Goal: Transaction & Acquisition: Purchase product/service

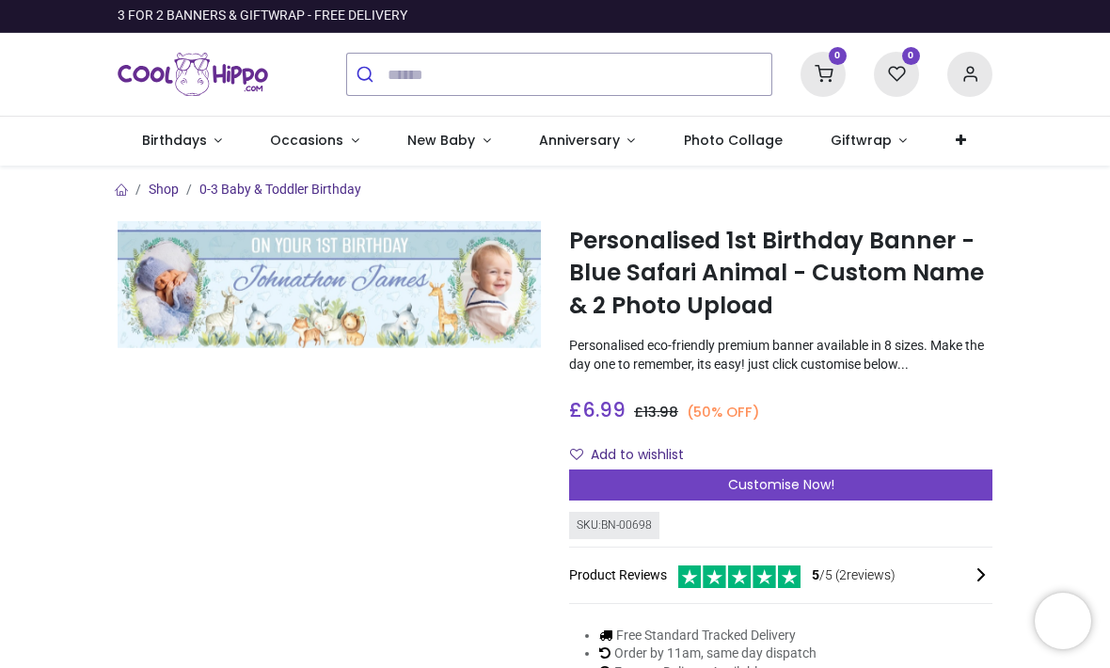
click at [764, 494] on span "Customise Now!" at bounding box center [781, 484] width 106 height 19
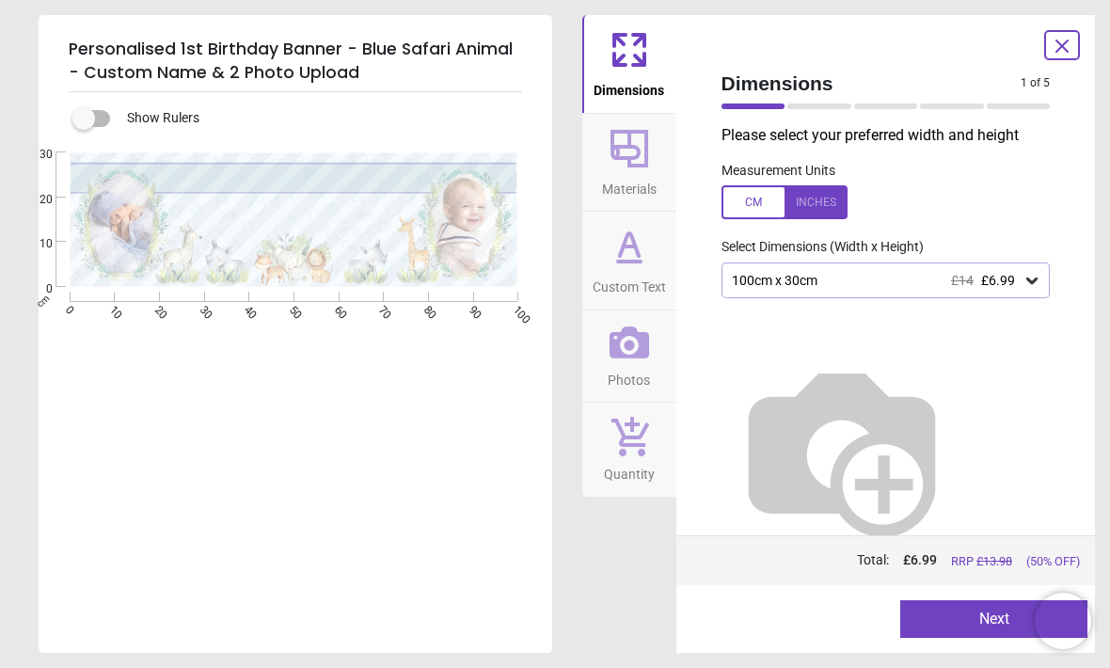
click at [1032, 282] on icon at bounding box center [1031, 280] width 11 height 7
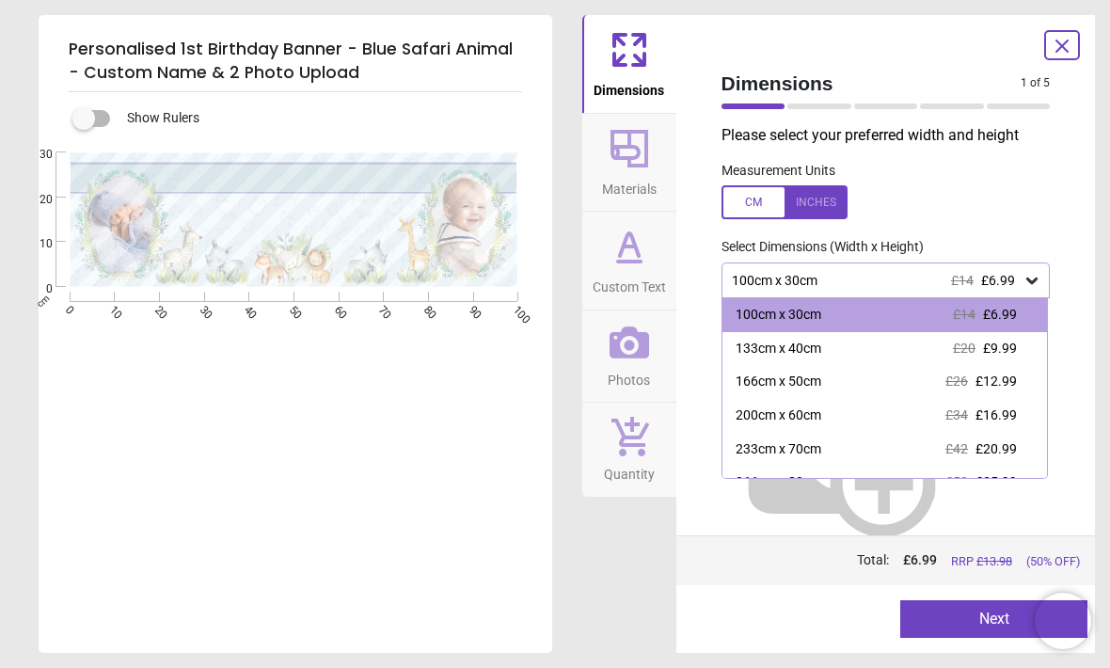
click at [1017, 343] on div "133cm x 40cm £20 £9.99" at bounding box center [884, 349] width 325 height 34
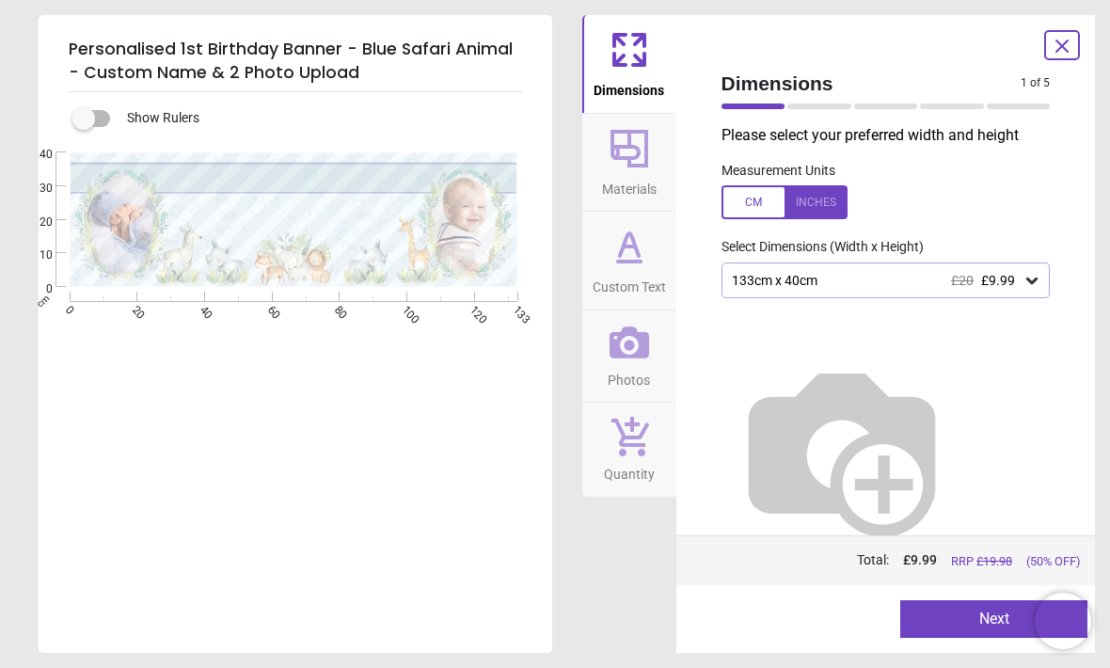
click at [643, 171] on span "Materials" at bounding box center [629, 185] width 55 height 28
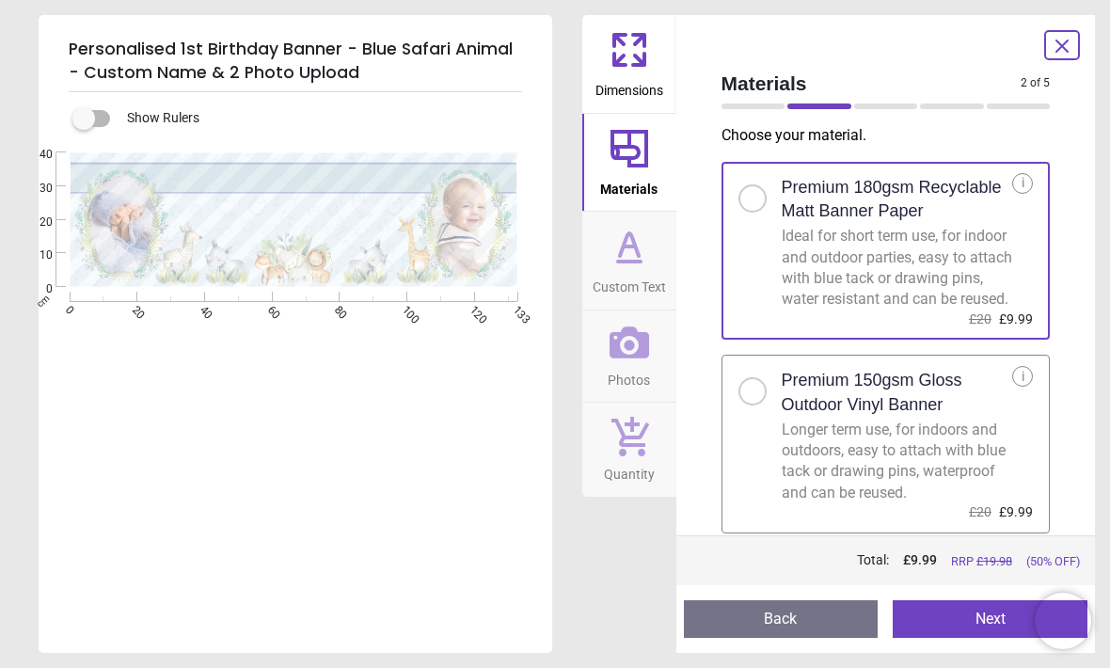
scroll to position [12, 0]
click at [872, 405] on h2 "Premium 150gsm Gloss Outdoor Vinyl Banner" at bounding box center [896, 392] width 231 height 47
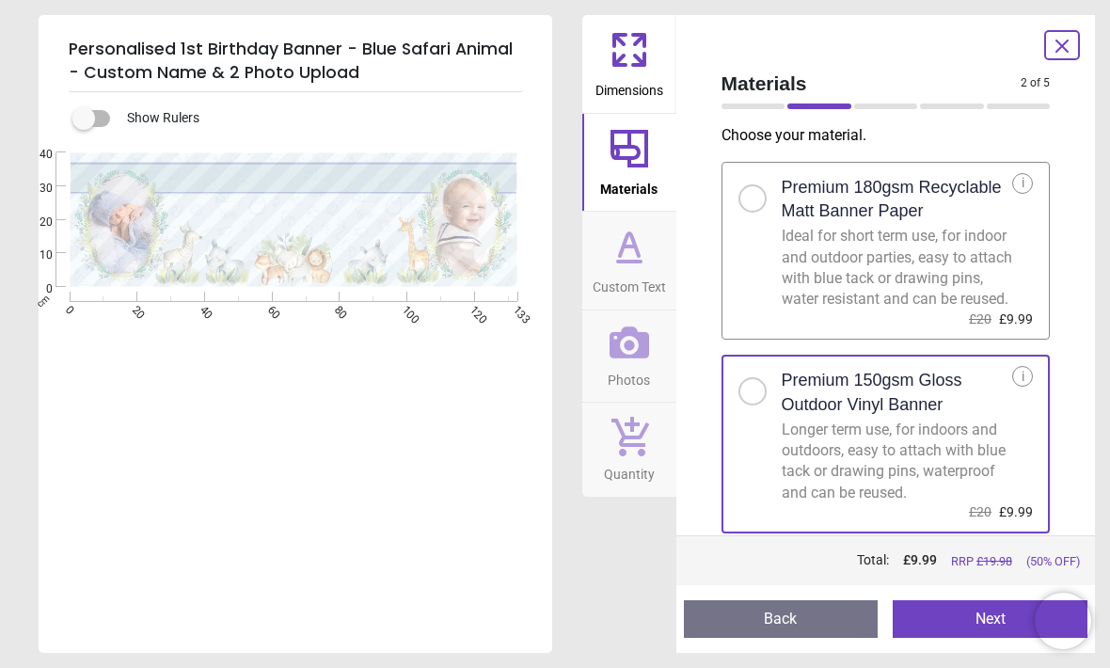
click at [880, 269] on div "Ideal for short term use, for indoor and outdoor parties, easy to attach with b…" at bounding box center [896, 268] width 231 height 85
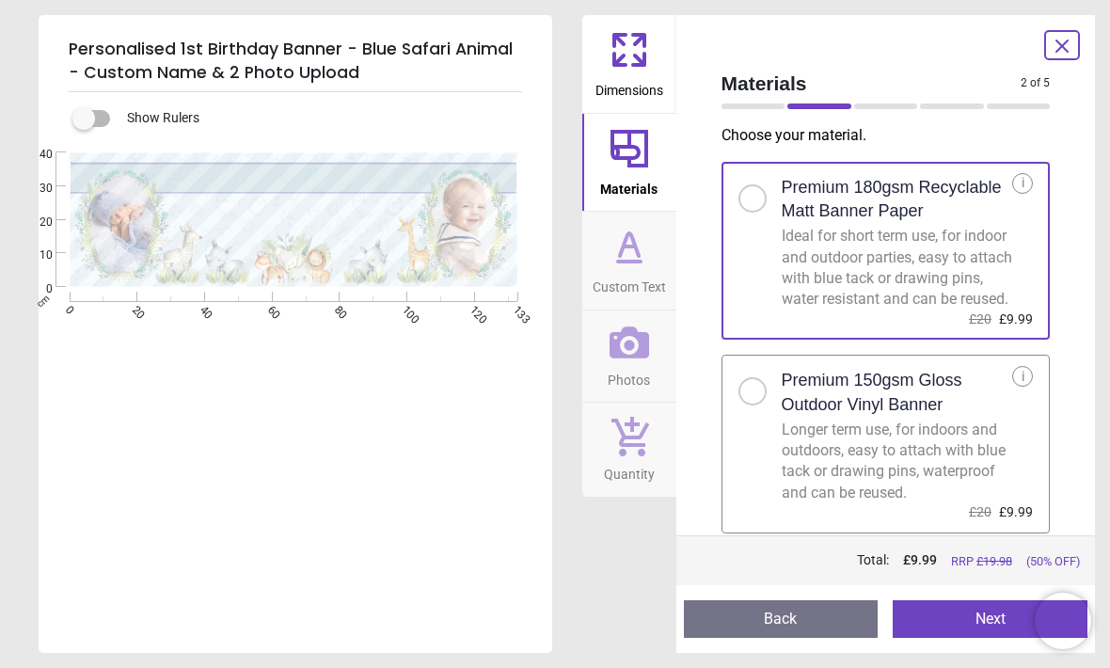
click at [643, 278] on span "Custom Text" at bounding box center [628, 283] width 73 height 28
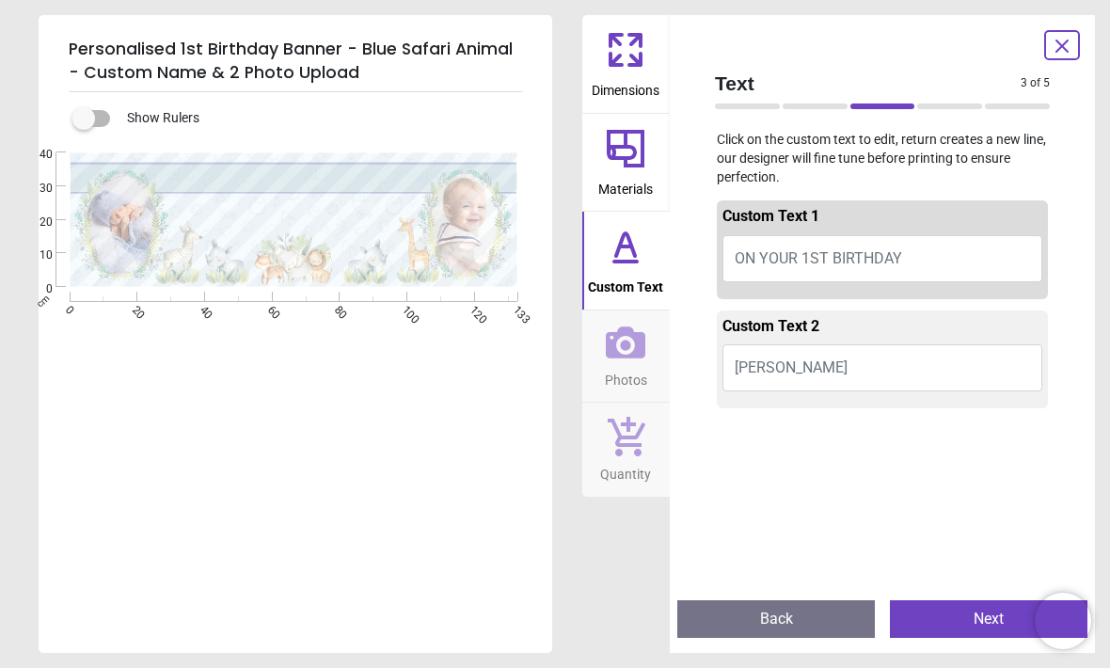
click at [945, 246] on button "ON YOUR 1ST BIRTHDAY" at bounding box center [882, 258] width 320 height 47
click at [780, 249] on span "ON YOUR 1ST BIRTHDAY" at bounding box center [817, 258] width 167 height 18
click at [782, 244] on button "ON YOUR 1ST BIRTHDAY" at bounding box center [882, 258] width 320 height 47
click at [808, 244] on button "ON YOUR 1ST BIRTHDAY" at bounding box center [882, 258] width 320 height 47
click at [808, 249] on span "ON YOUR 1ST BIRTHDAY" at bounding box center [817, 258] width 167 height 18
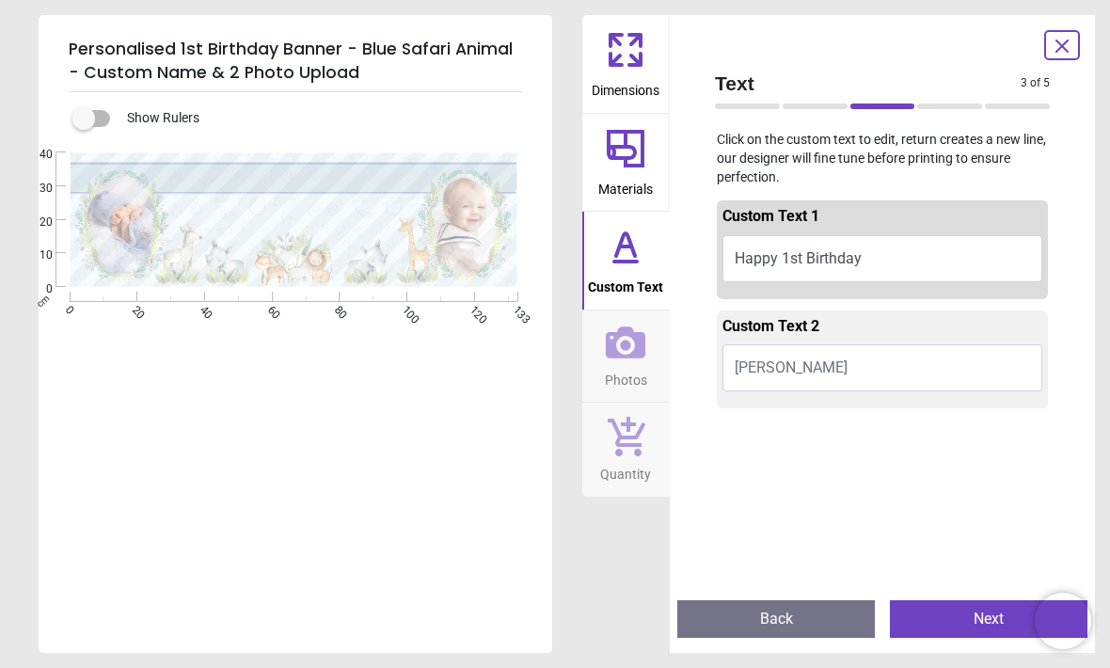
type textarea "**********"
click at [918, 375] on button "[PERSON_NAME]" at bounding box center [882, 367] width 320 height 47
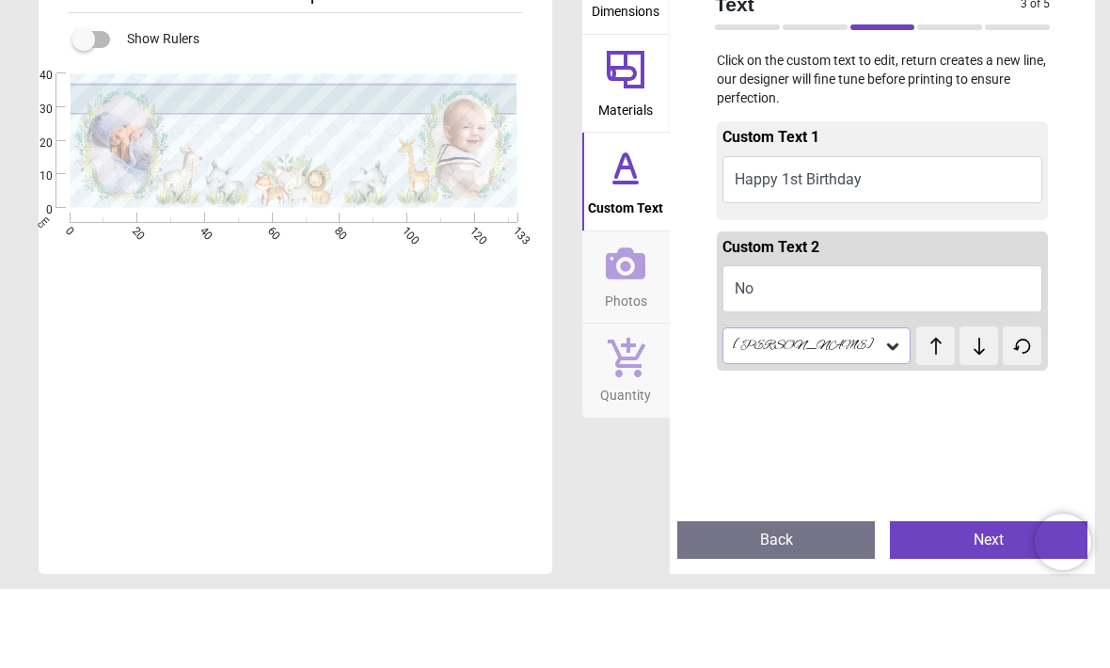
type textarea "*"
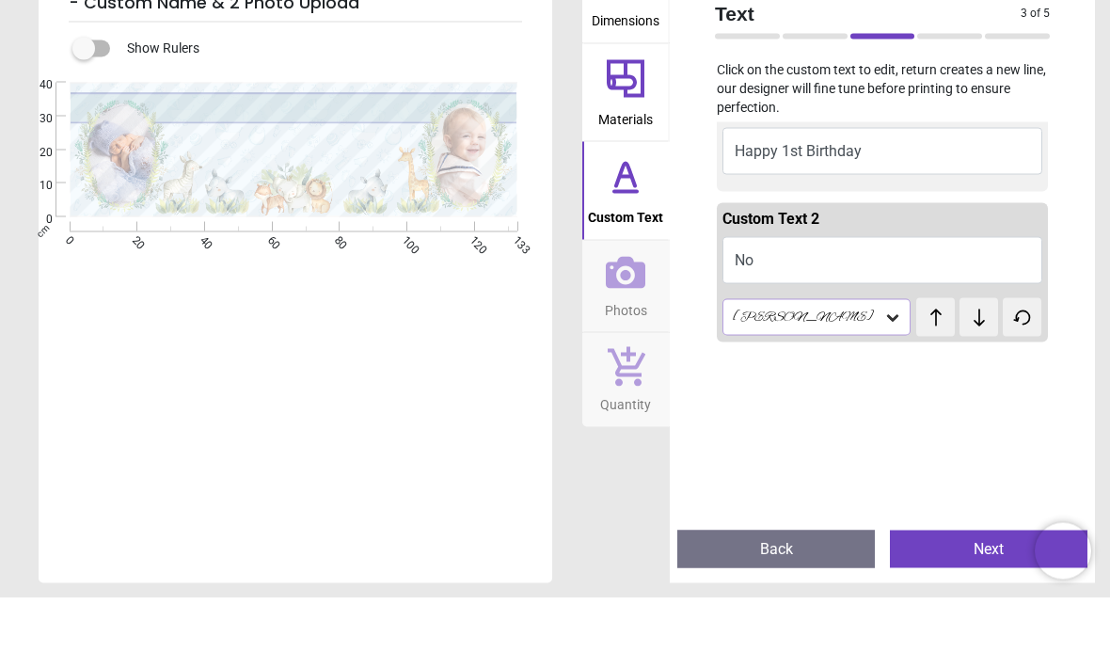
scroll to position [35, 0]
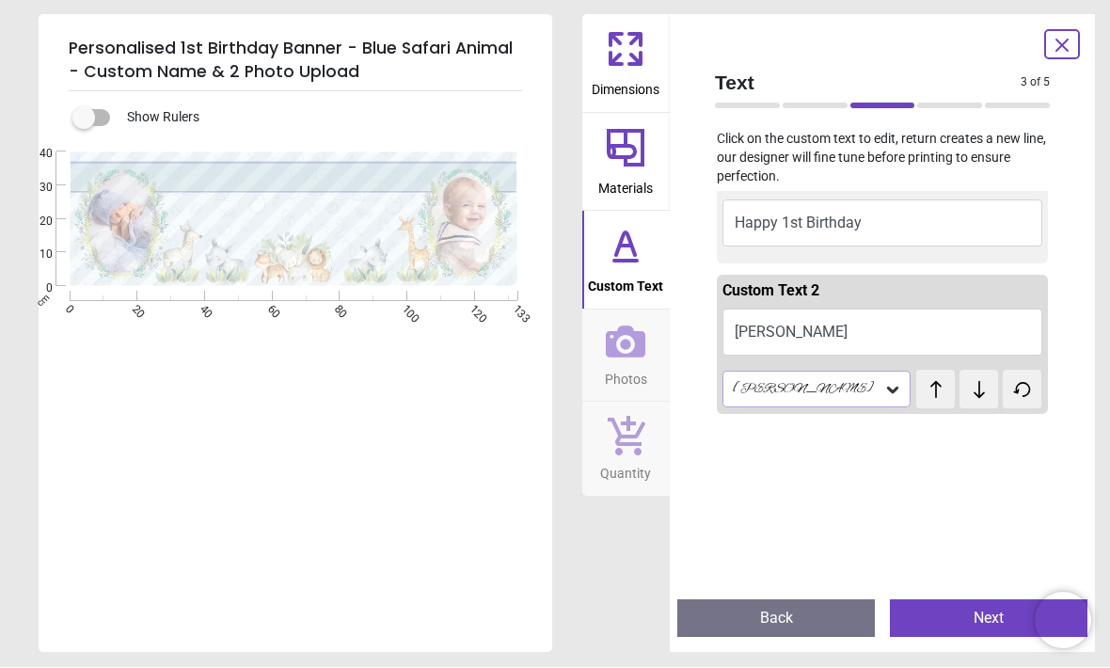
type textarea "****"
click at [894, 387] on icon at bounding box center [892, 390] width 11 height 7
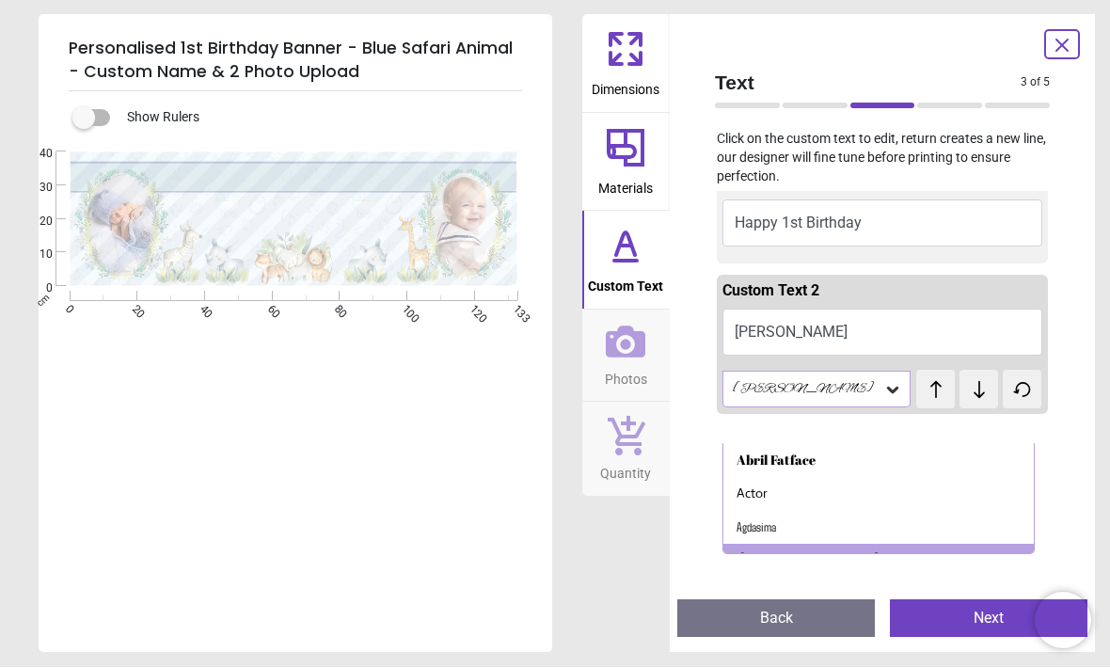
scroll to position [0, 0]
click at [814, 451] on div "Abril Fatface" at bounding box center [775, 460] width 79 height 19
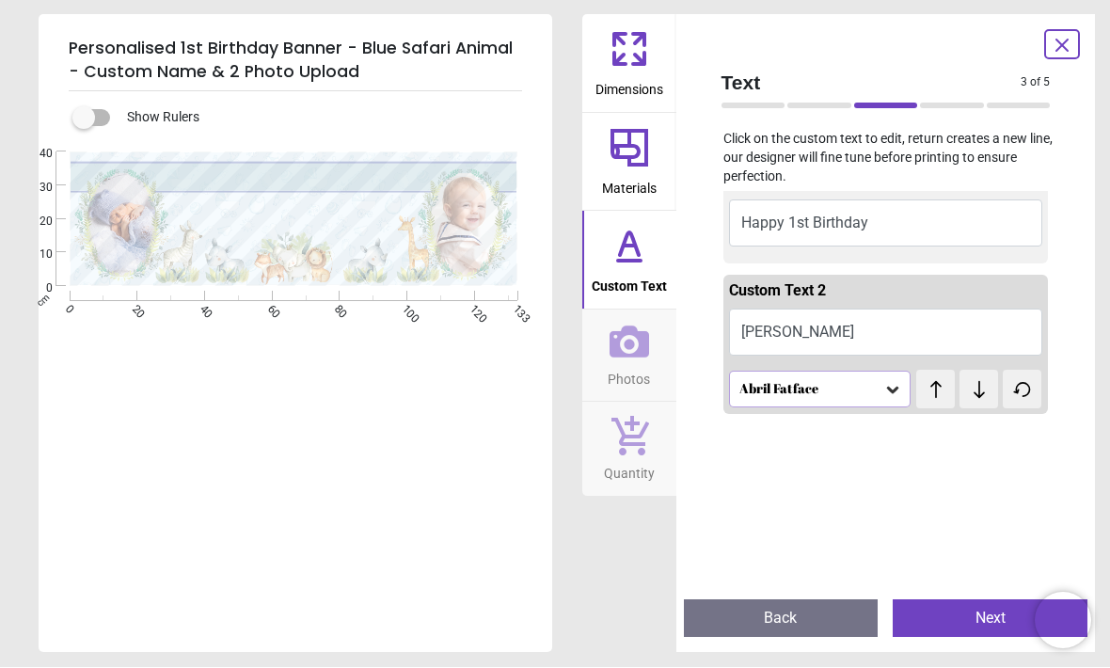
click at [874, 394] on div "Abril Fatface" at bounding box center [820, 389] width 182 height 36
click at [816, 473] on div "Angkor" at bounding box center [885, 487] width 310 height 34
click at [877, 389] on div "Angkor" at bounding box center [810, 390] width 147 height 16
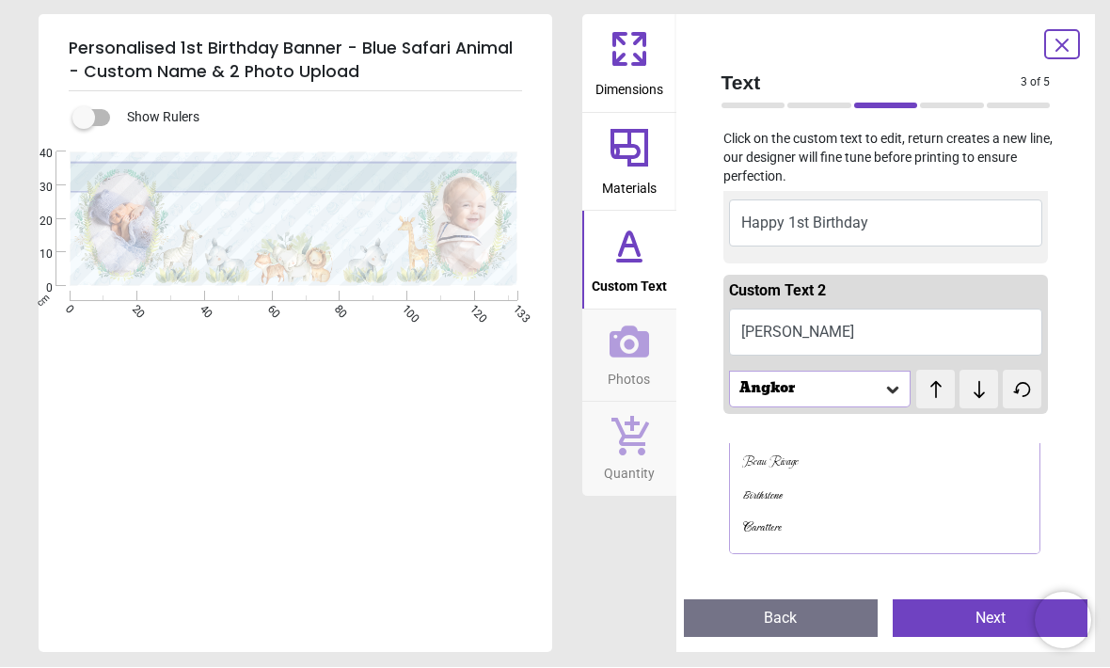
click at [854, 452] on div "Beau Rivage" at bounding box center [885, 463] width 310 height 34
click at [877, 398] on div "Beau Rivage" at bounding box center [820, 389] width 182 height 36
click at [832, 496] on div "Chums" at bounding box center [885, 513] width 310 height 34
click at [875, 386] on div "Chums" at bounding box center [810, 390] width 147 height 16
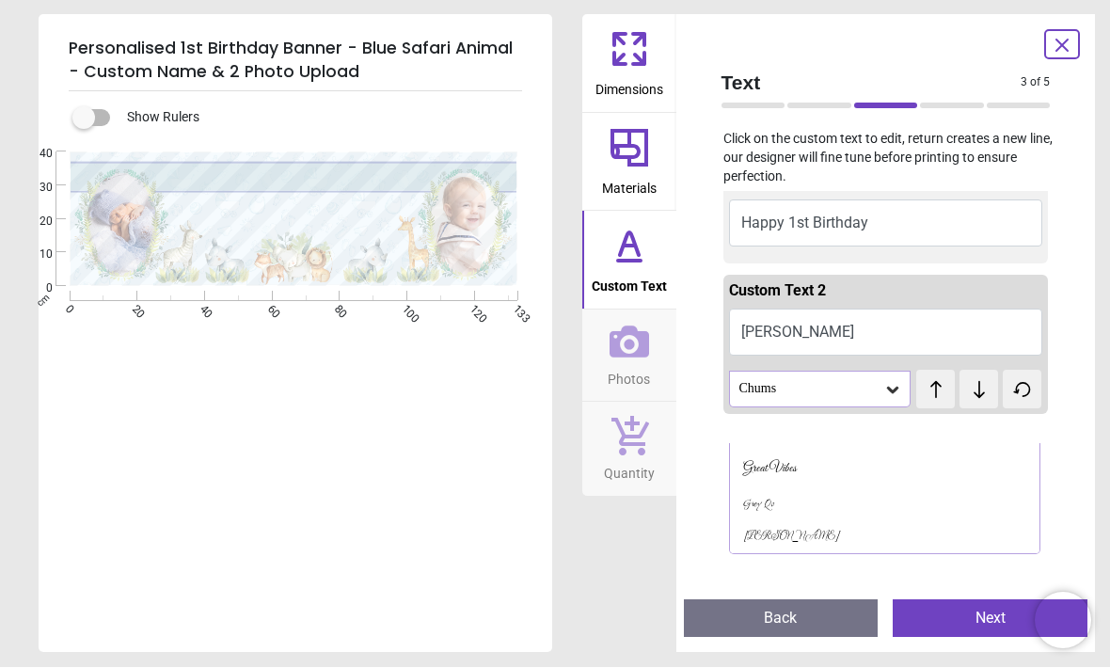
scroll to position [748, 0]
click at [848, 499] on div "[PERSON_NAME]" at bounding box center [885, 516] width 310 height 34
click at [872, 391] on div "[PERSON_NAME]" at bounding box center [810, 390] width 147 height 16
click at [826, 517] on div "[PERSON_NAME]" at bounding box center [885, 534] width 310 height 34
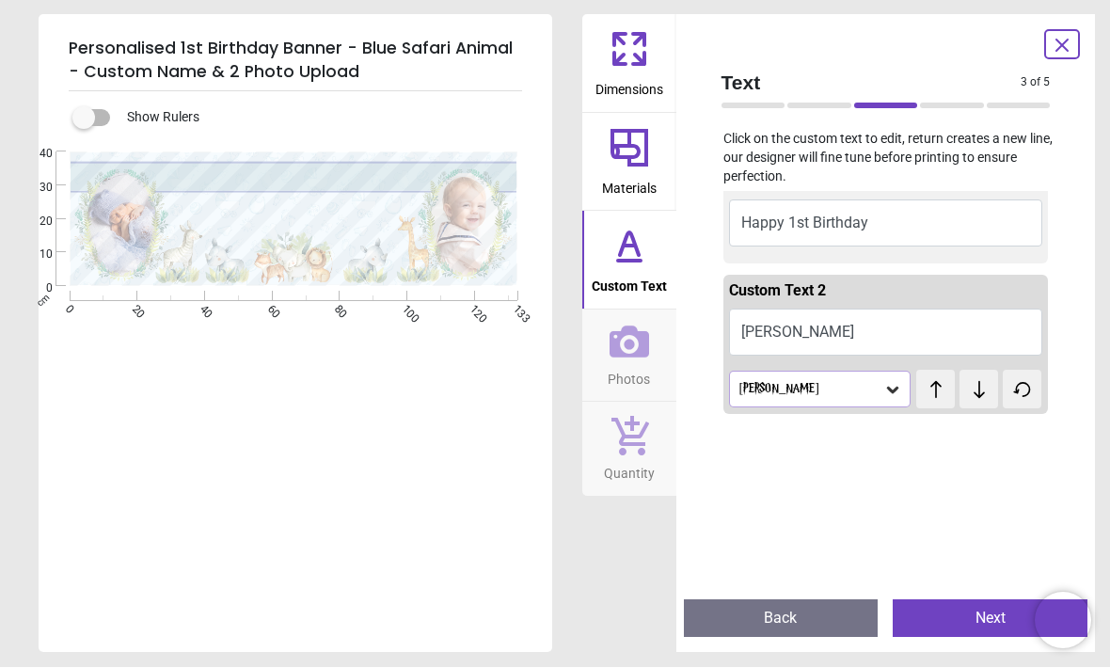
click at [873, 387] on div "[PERSON_NAME]" at bounding box center [810, 390] width 147 height 16
click at [897, 503] on div "Press Start 2P" at bounding box center [835, 512] width 184 height 19
click at [883, 391] on icon at bounding box center [892, 390] width 19 height 19
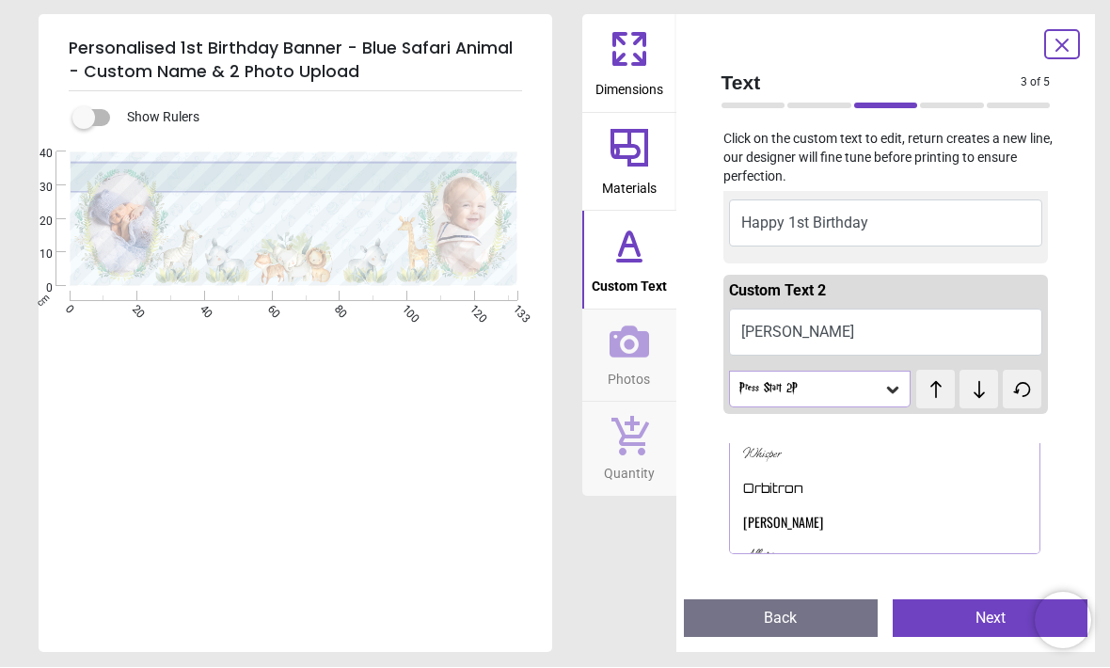
click at [869, 506] on div "[PERSON_NAME]" at bounding box center [885, 523] width 310 height 34
click at [879, 386] on div "[PERSON_NAME]" at bounding box center [810, 390] width 147 height 16
click at [873, 512] on div "Montserrat" at bounding box center [885, 529] width 310 height 34
click at [880, 387] on div "Montserrat" at bounding box center [810, 390] width 147 height 16
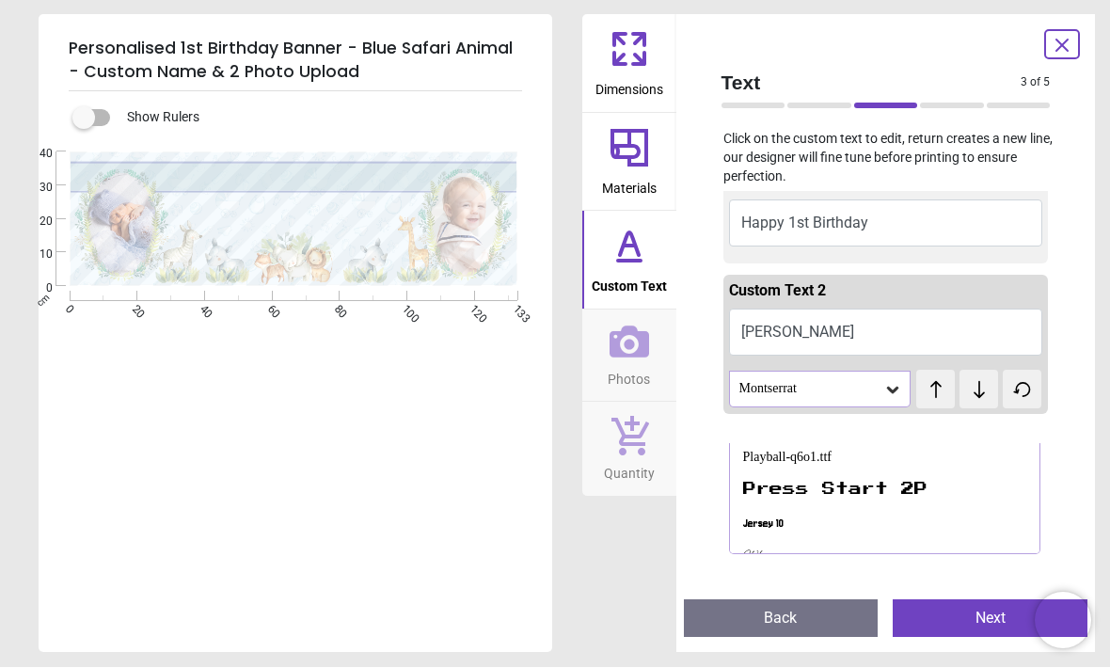
scroll to position [1174, 0]
click at [869, 508] on div "Jersey 10" at bounding box center [885, 525] width 310 height 34
click at [867, 391] on div "Jersey 10" at bounding box center [810, 390] width 147 height 16
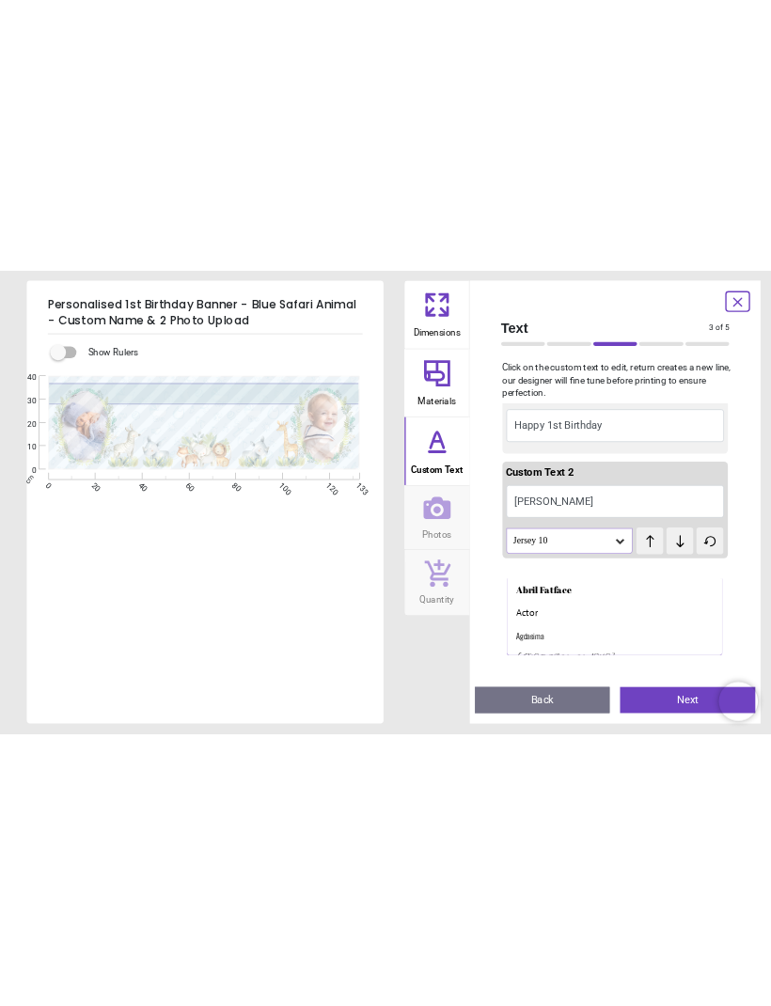
scroll to position [0, 0]
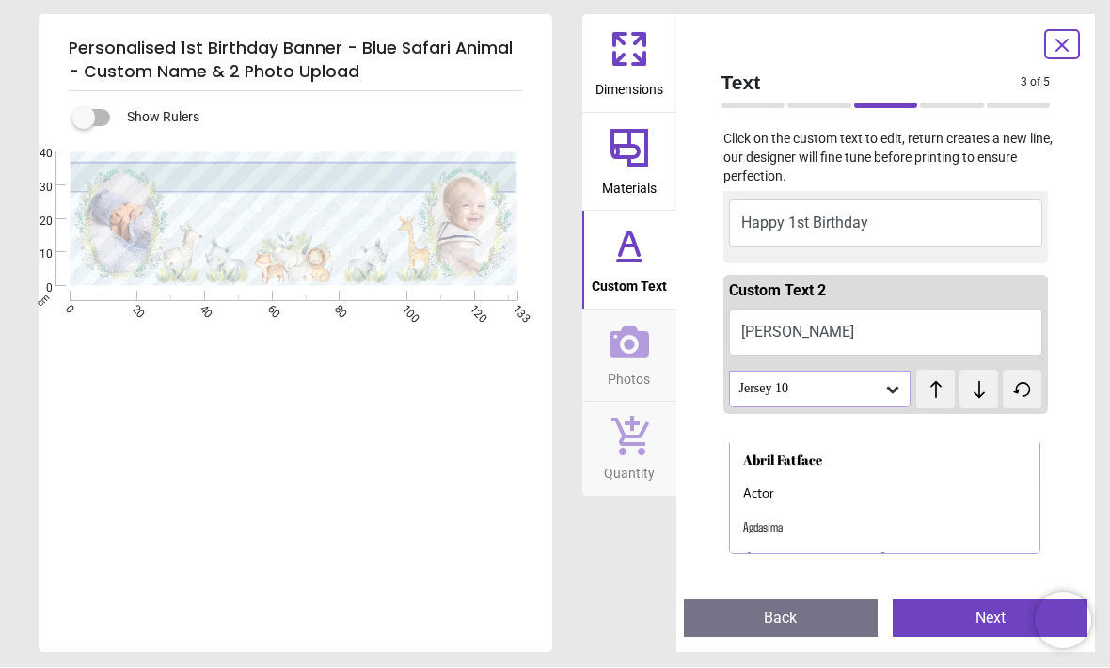
click at [873, 489] on div "Actor" at bounding box center [885, 495] width 310 height 34
click at [940, 392] on icon at bounding box center [935, 390] width 28 height 19
click at [980, 397] on button at bounding box center [978, 389] width 39 height 39
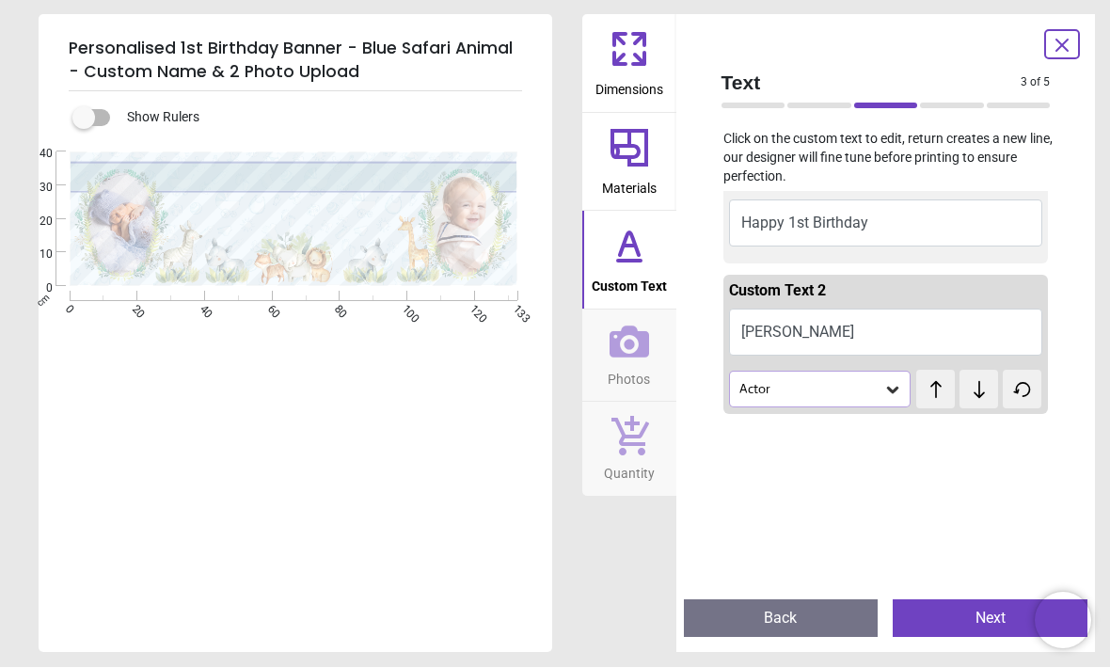
click at [974, 395] on icon at bounding box center [979, 390] width 28 height 19
click at [973, 396] on button at bounding box center [978, 389] width 39 height 39
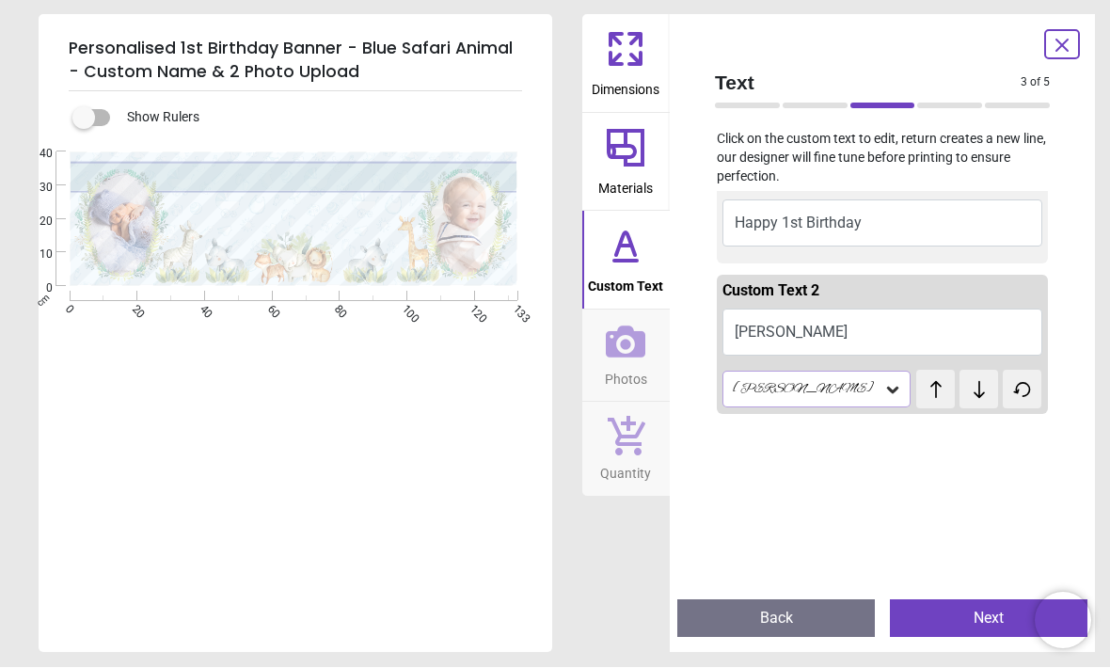
click at [974, 394] on icon at bounding box center [979, 390] width 28 height 19
click at [975, 388] on icon at bounding box center [978, 389] width 11 height 17
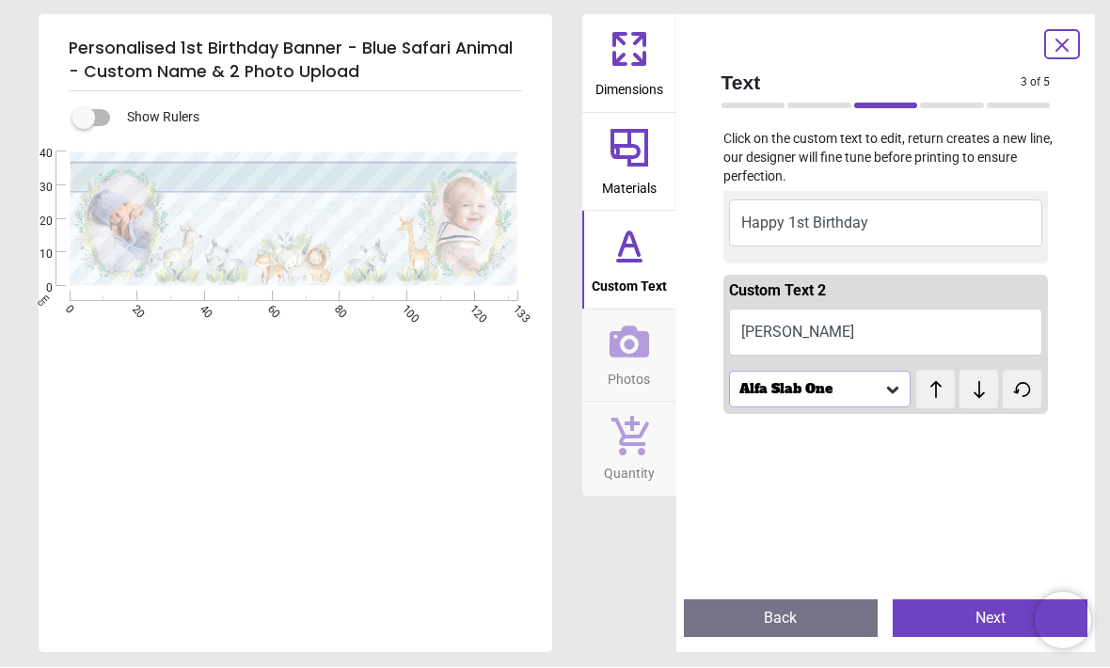
click at [969, 393] on icon at bounding box center [979, 390] width 28 height 19
click at [968, 387] on icon at bounding box center [979, 390] width 28 height 19
click at [968, 388] on icon at bounding box center [979, 390] width 28 height 19
click at [966, 388] on icon at bounding box center [979, 390] width 28 height 19
click at [965, 386] on icon at bounding box center [979, 390] width 28 height 19
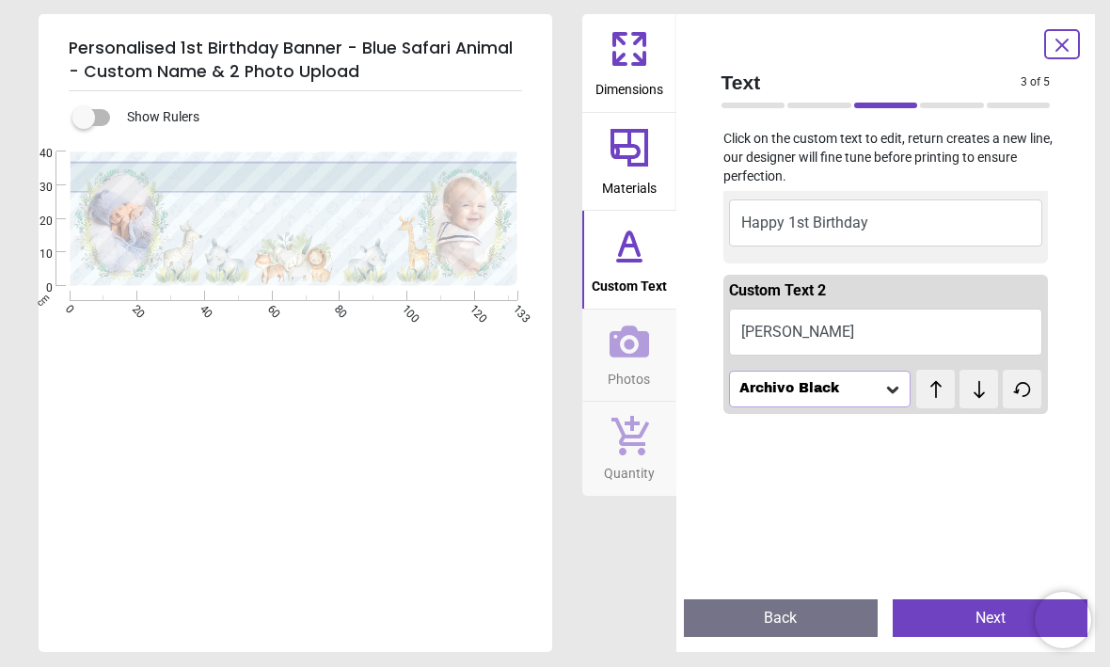
click at [966, 393] on icon at bounding box center [979, 390] width 28 height 19
click at [967, 386] on icon at bounding box center [979, 390] width 28 height 19
click at [969, 381] on icon at bounding box center [979, 390] width 28 height 19
click at [975, 385] on icon at bounding box center [979, 390] width 28 height 19
click at [1005, 202] on button "Happy 1st Birthday" at bounding box center [886, 223] width 314 height 47
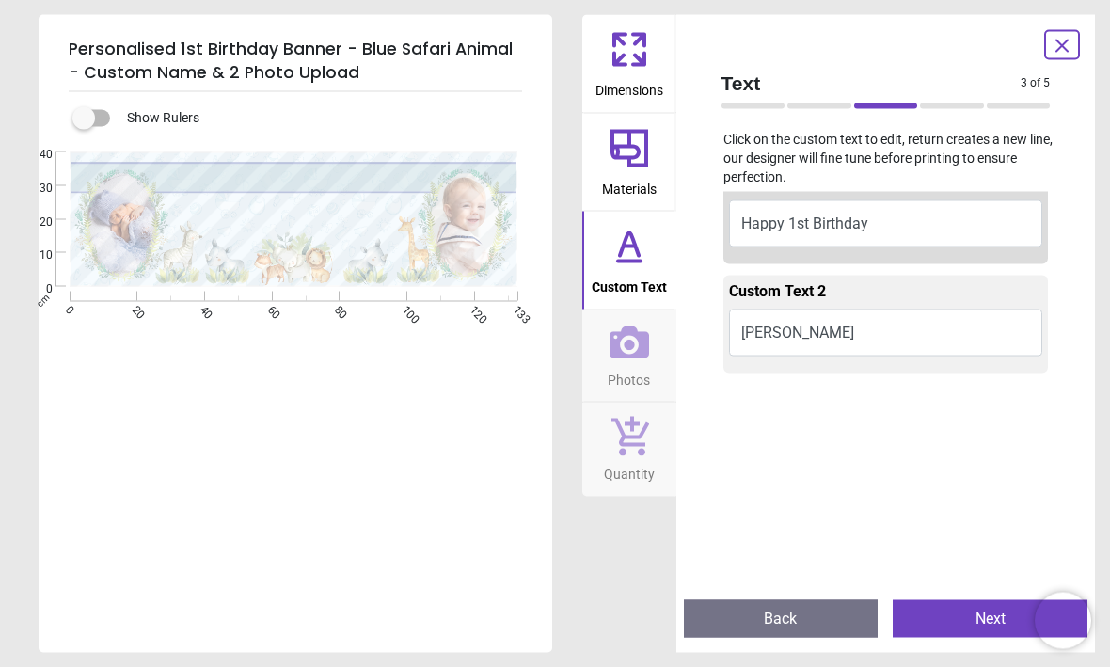
click at [1009, 231] on button "Happy 1st Birthday" at bounding box center [886, 223] width 314 height 47
click at [1083, 214] on div "Text 3 of 5 3 of 6 Click on the custom text to edit, return creates a new line,…" at bounding box center [885, 334] width 419 height 638
click at [942, 329] on button "[PERSON_NAME]" at bounding box center [886, 332] width 314 height 47
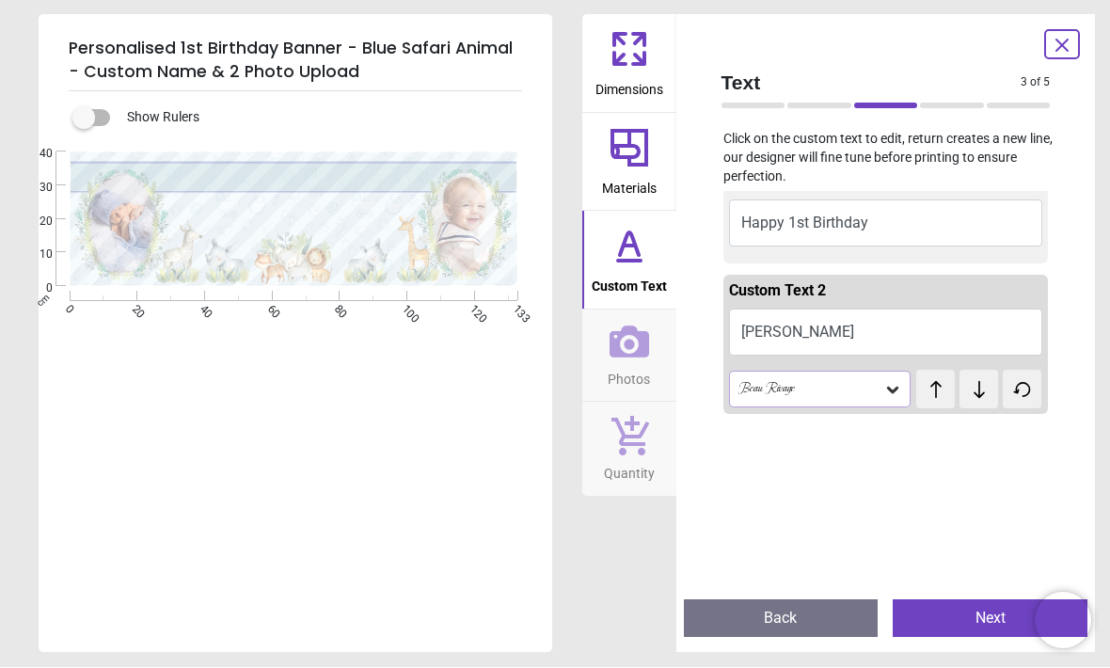
click at [669, 363] on button "Photos" at bounding box center [629, 356] width 94 height 92
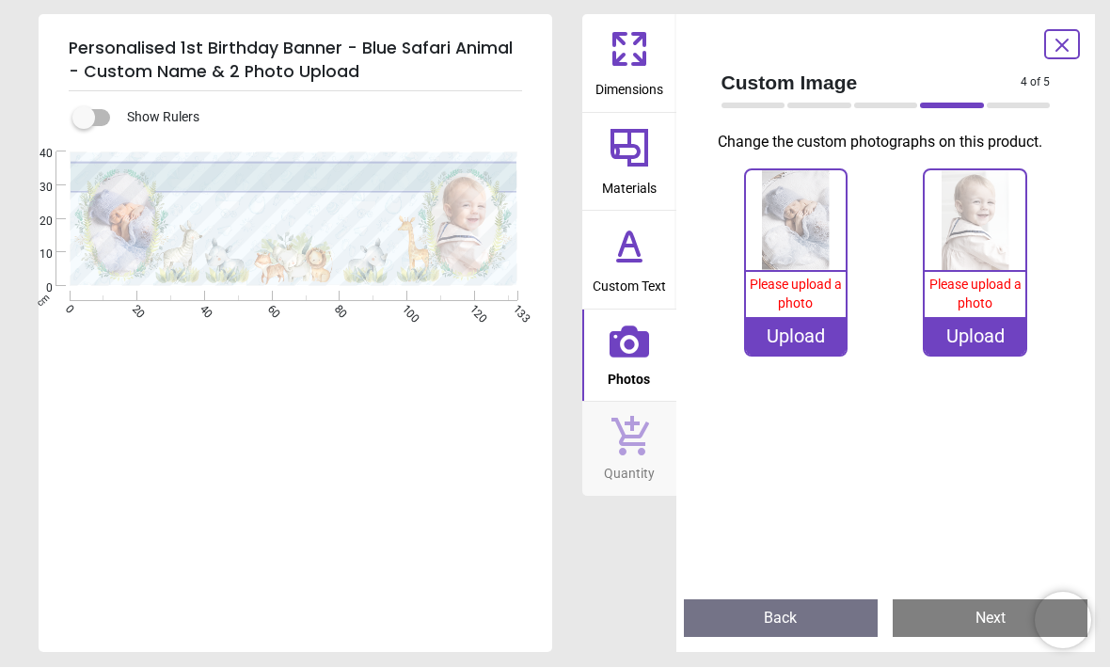
click at [814, 355] on div "Upload" at bounding box center [796, 337] width 101 height 38
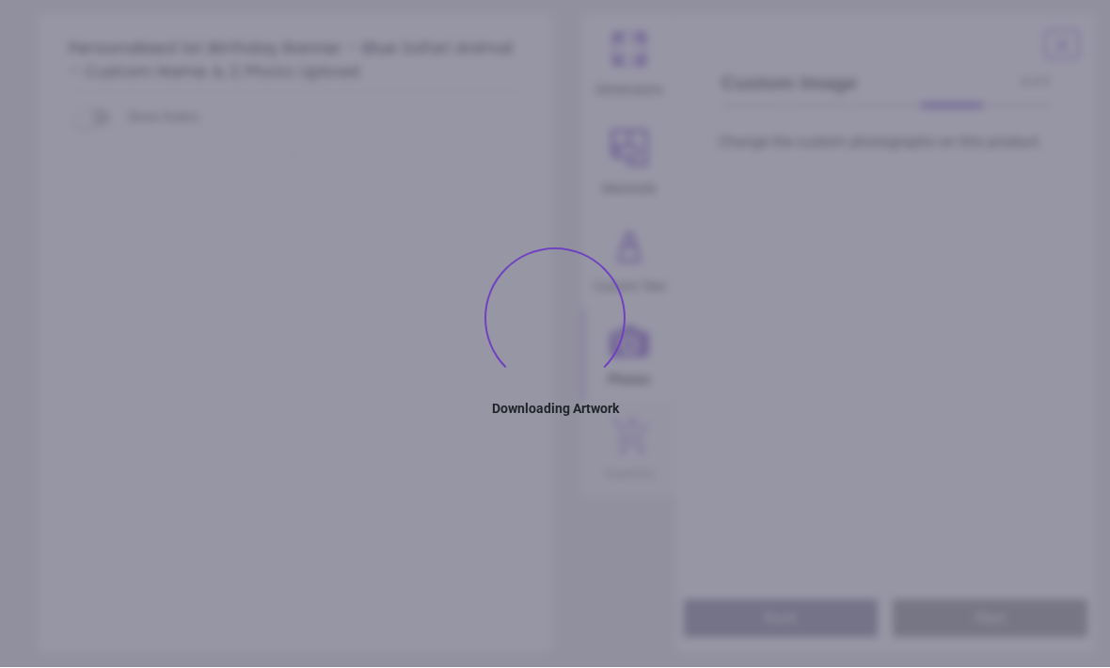
type textarea "**********"
type textarea "****"
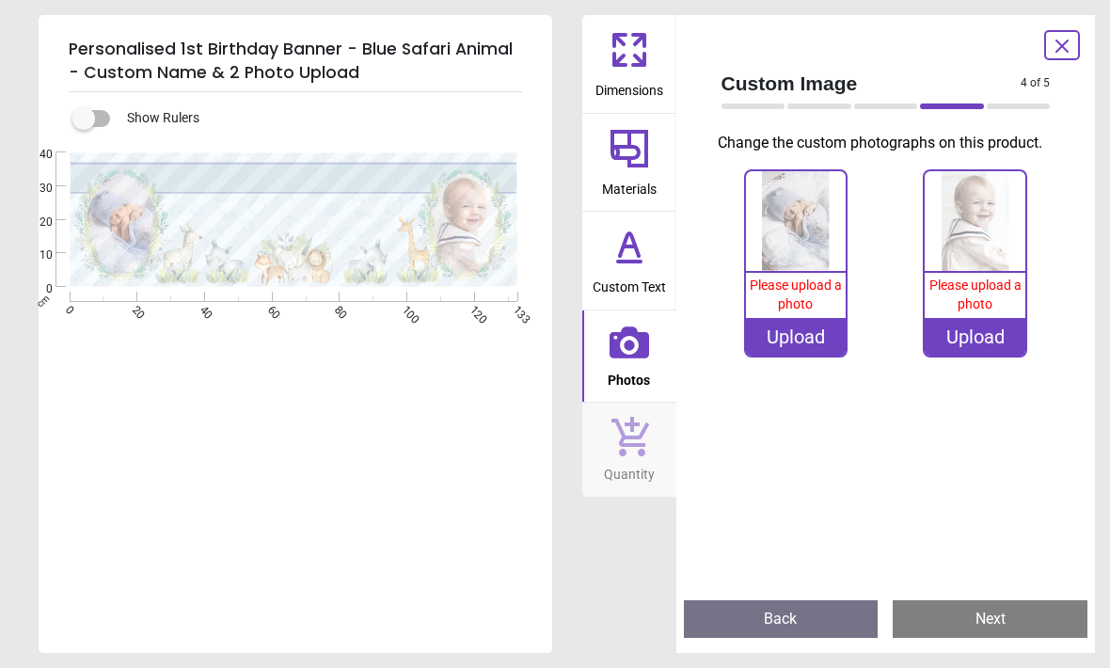
click at [796, 355] on div "Upload" at bounding box center [796, 337] width 101 height 38
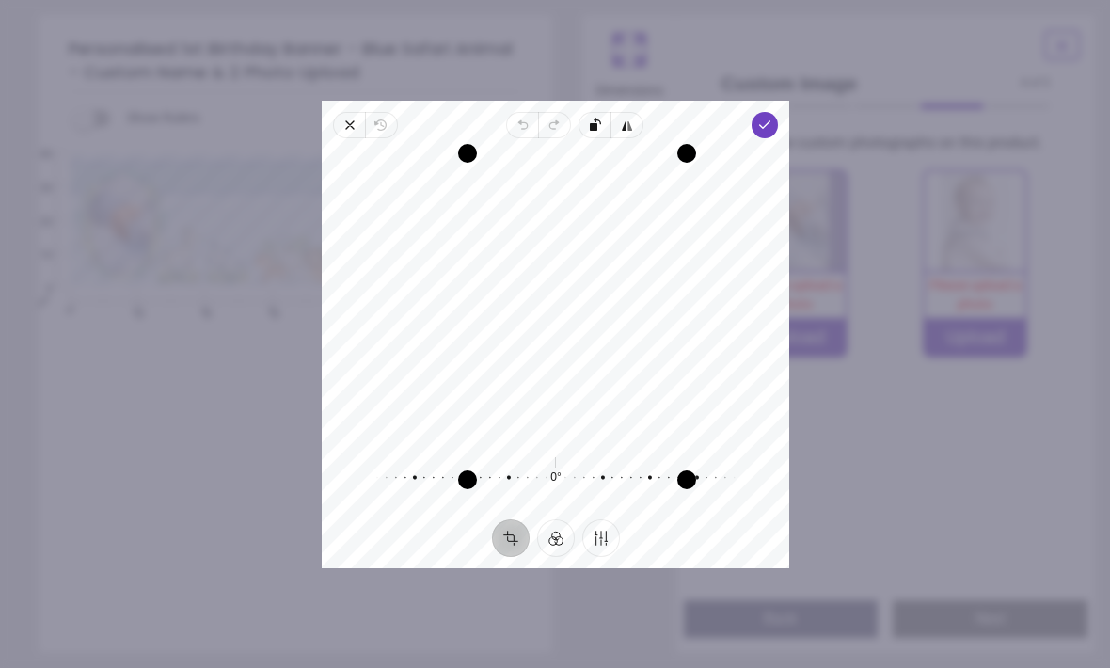
click at [772, 118] on icon "button" at bounding box center [764, 125] width 15 height 15
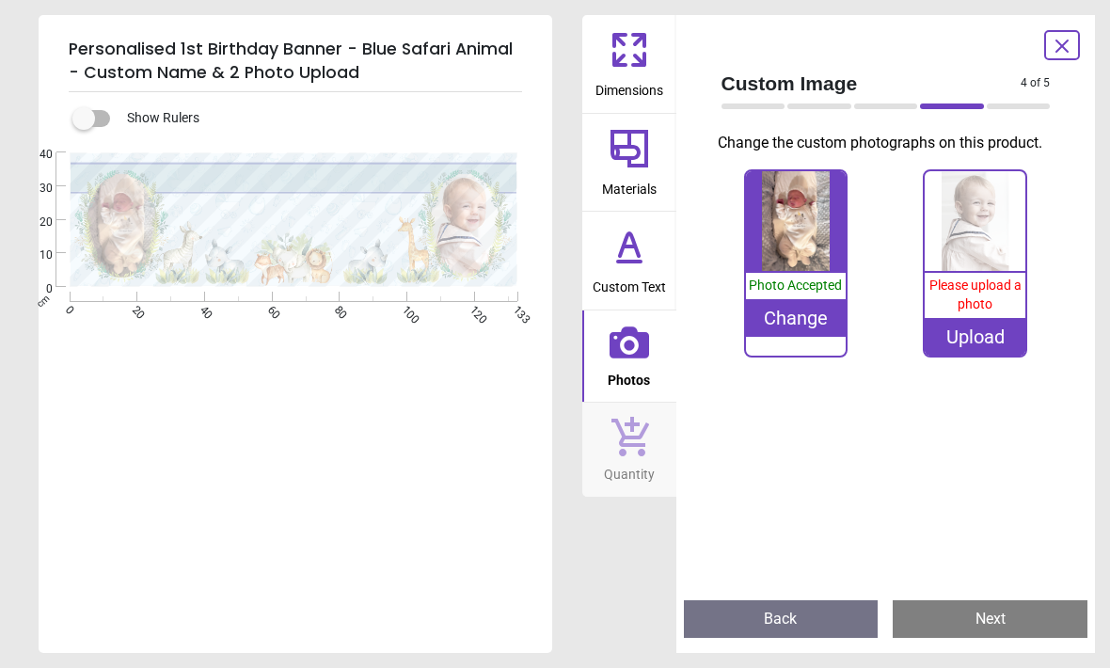
click at [975, 347] on div "Upload" at bounding box center [974, 337] width 101 height 38
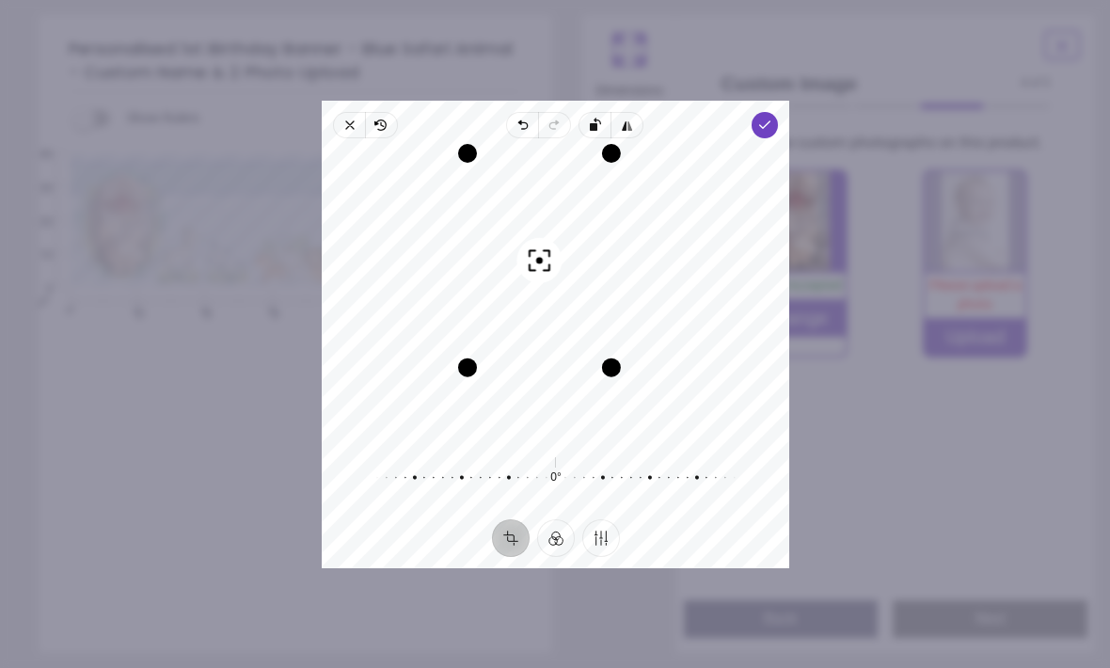
click at [772, 118] on icon "button" at bounding box center [764, 125] width 15 height 15
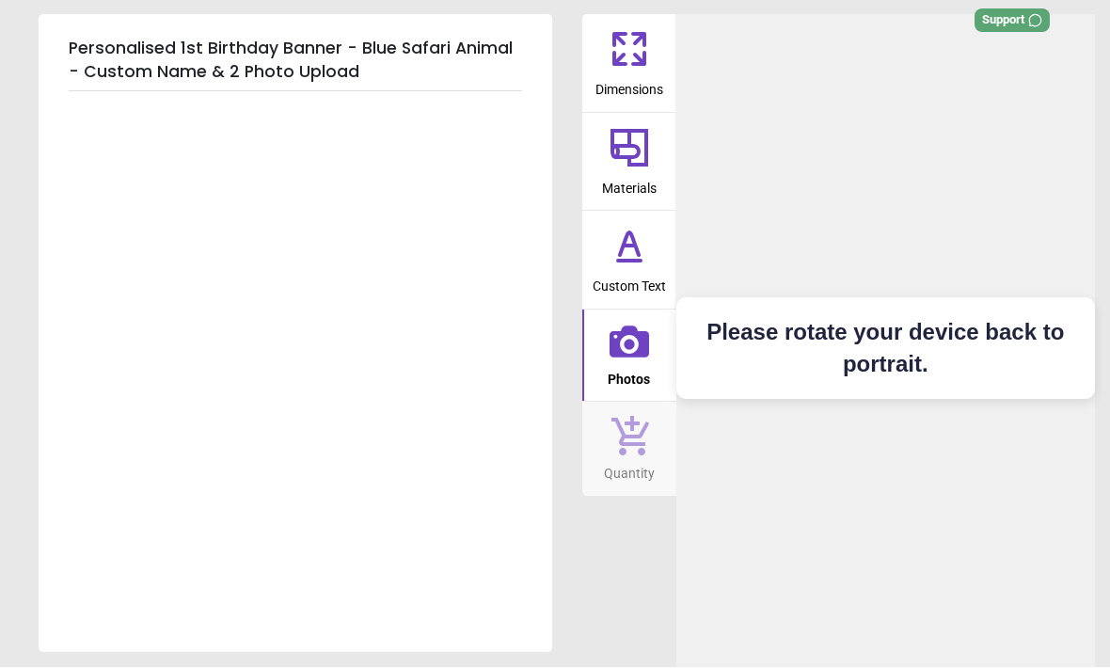
click at [846, 209] on div "Please rotate your device back to portrait." at bounding box center [885, 349] width 419 height 668
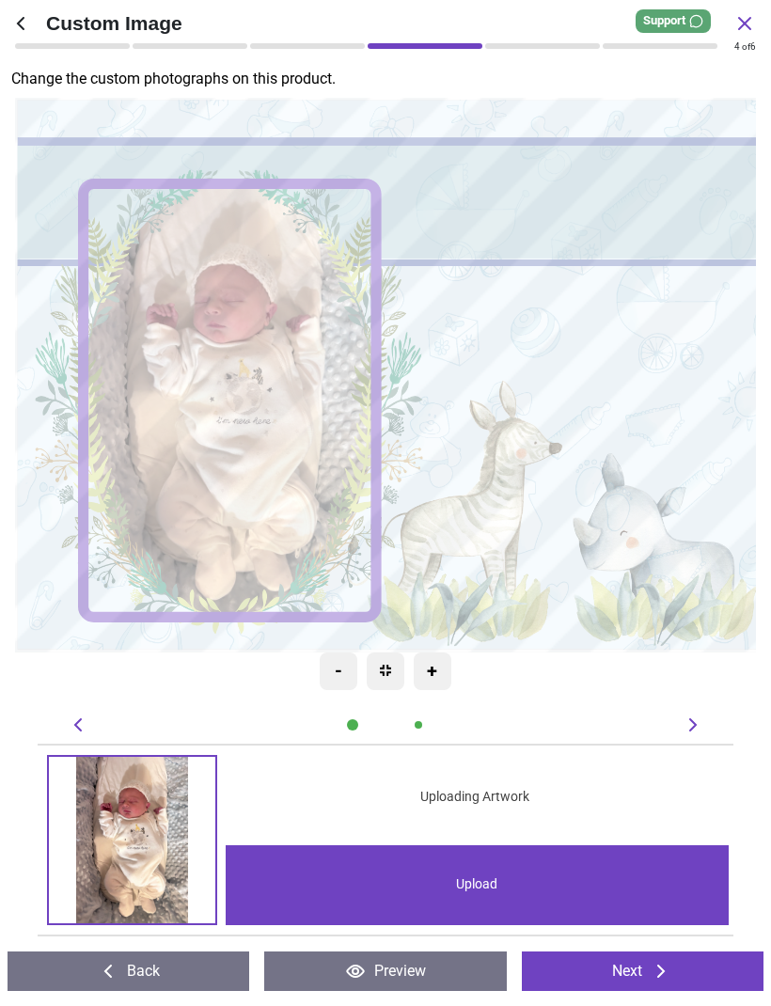
click at [264, 490] on image at bounding box center [230, 400] width 293 height 434
click at [339, 667] on div "-" at bounding box center [339, 672] width 38 height 38
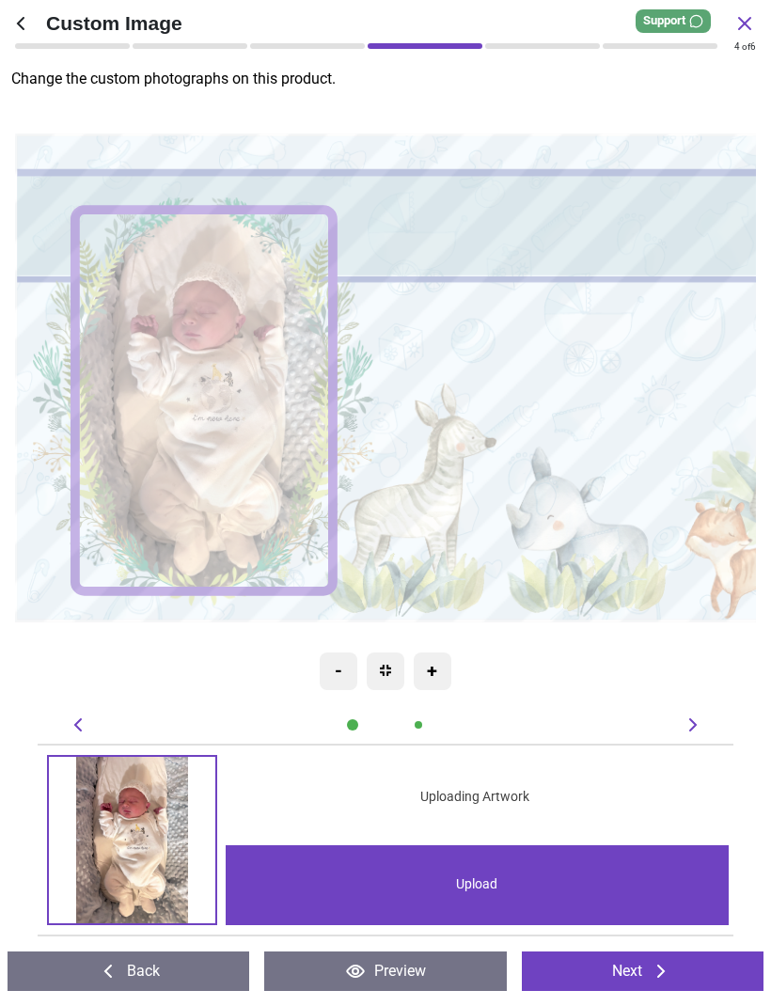
click at [341, 667] on div "-" at bounding box center [339, 672] width 38 height 38
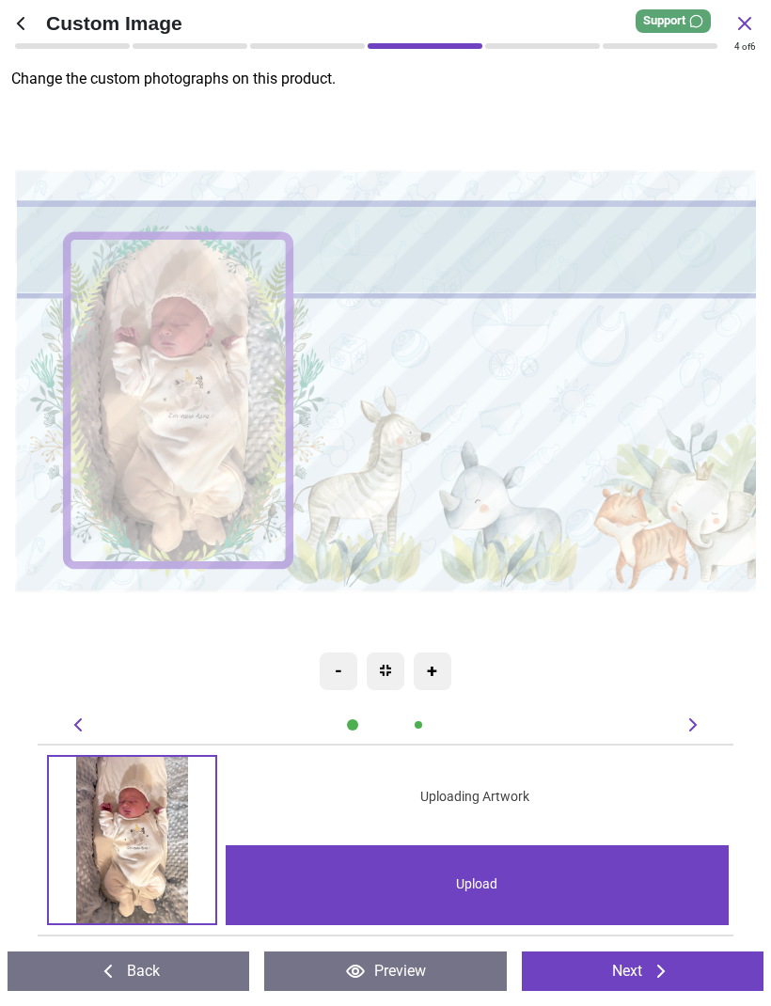
click at [220, 499] on image at bounding box center [178, 400] width 223 height 330
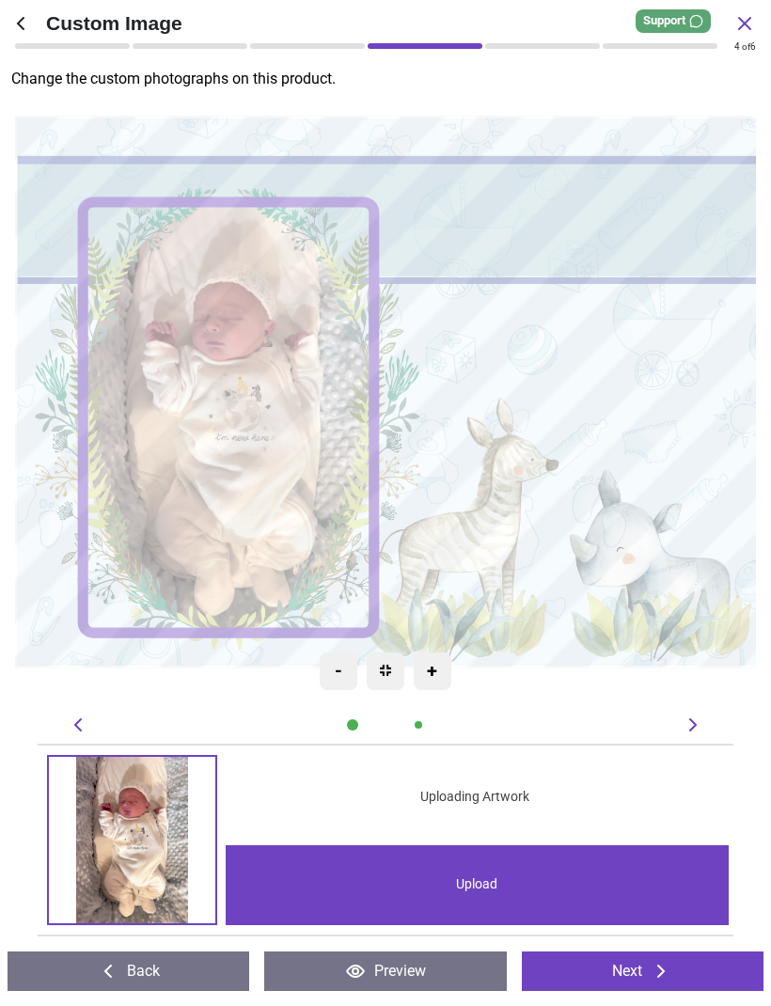
click at [259, 417] on image at bounding box center [228, 417] width 291 height 432
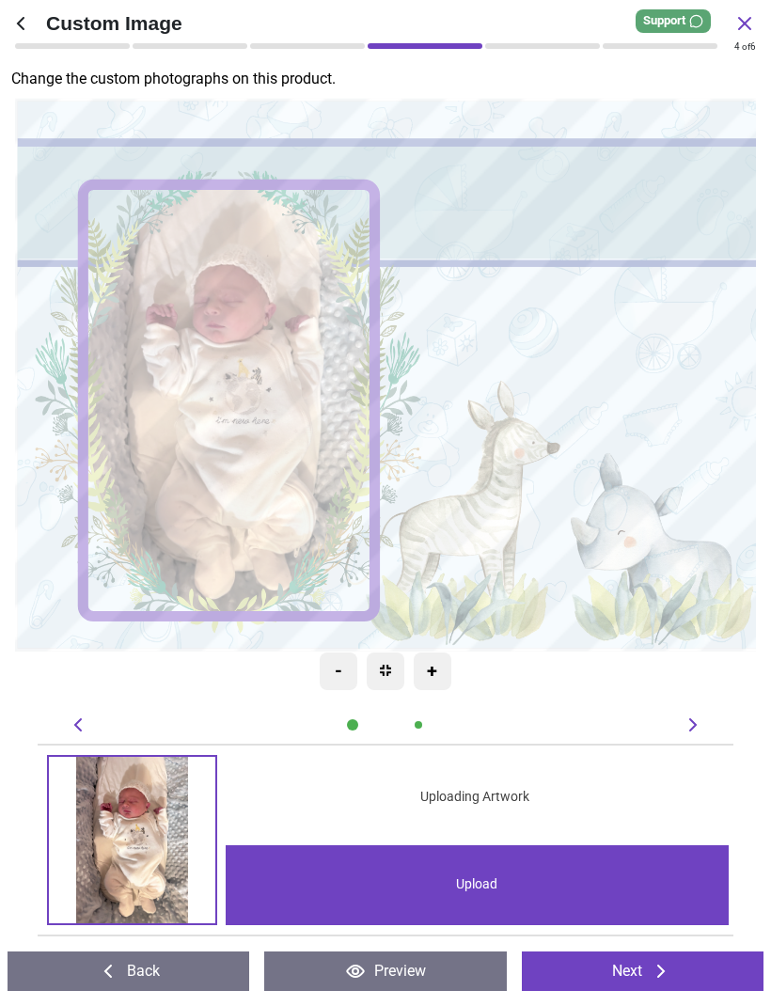
click at [518, 893] on div "Upload" at bounding box center [477, 885] width 502 height 80
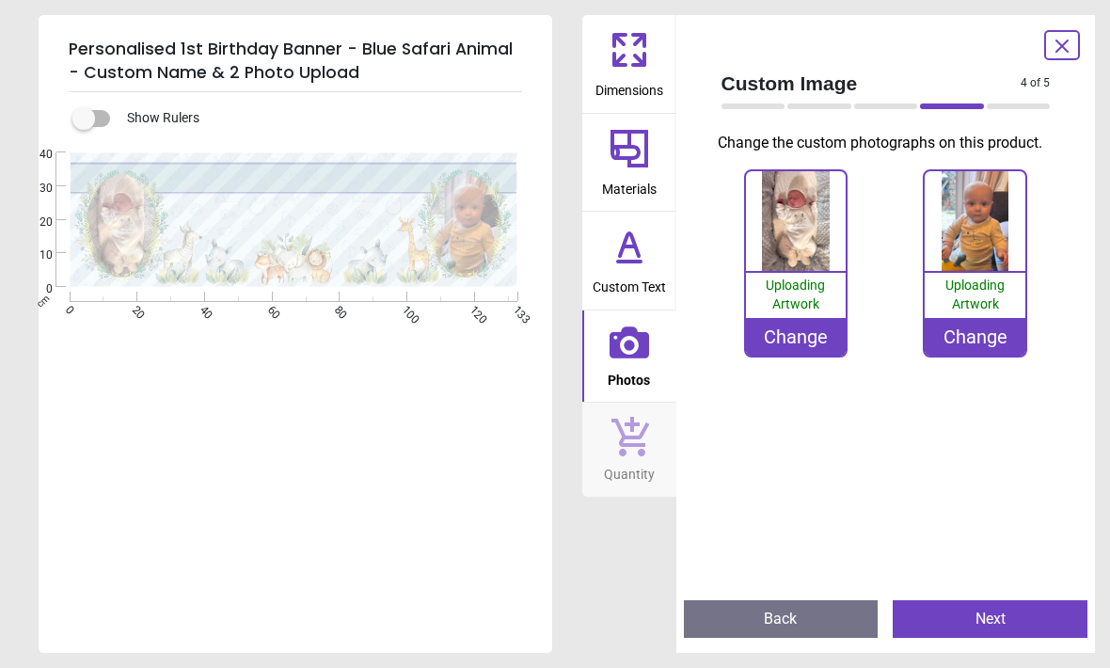
click at [770, 620] on button "Next" at bounding box center [989, 619] width 195 height 38
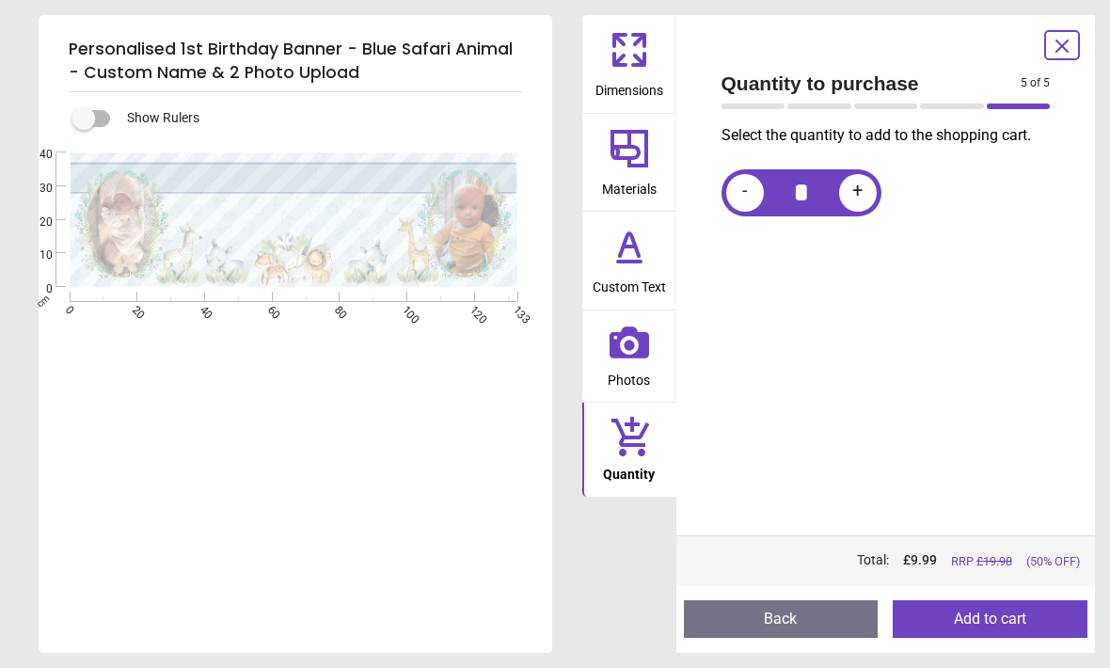
click at [770, 617] on button "Add to cart" at bounding box center [989, 619] width 195 height 38
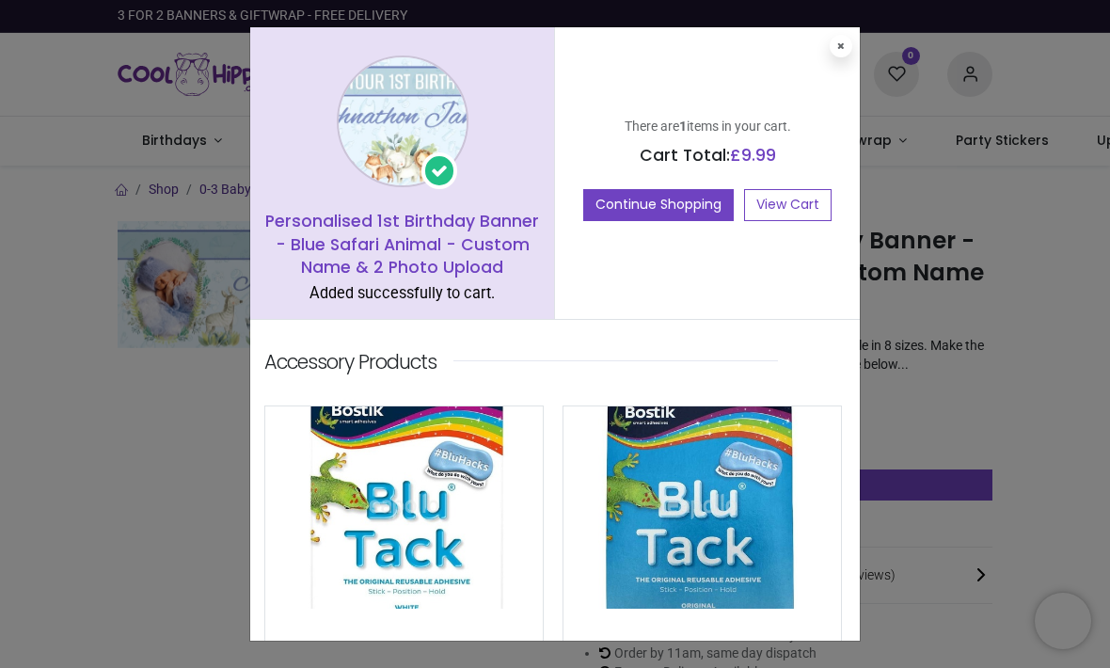
click at [770, 197] on link "View Cart" at bounding box center [787, 205] width 87 height 32
